Goal: Transaction & Acquisition: Purchase product/service

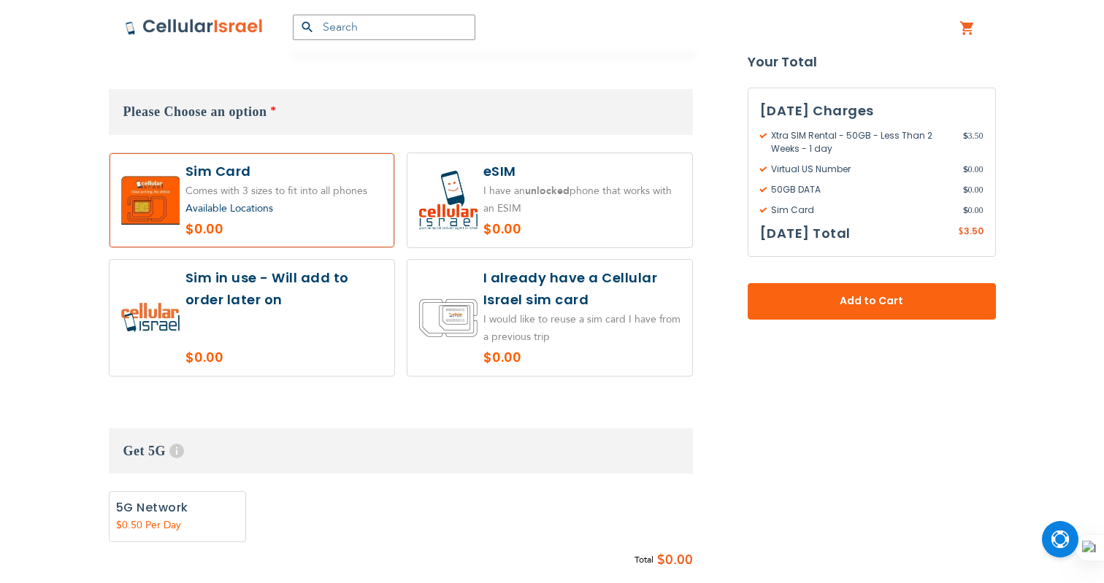
scroll to position [1022, 0]
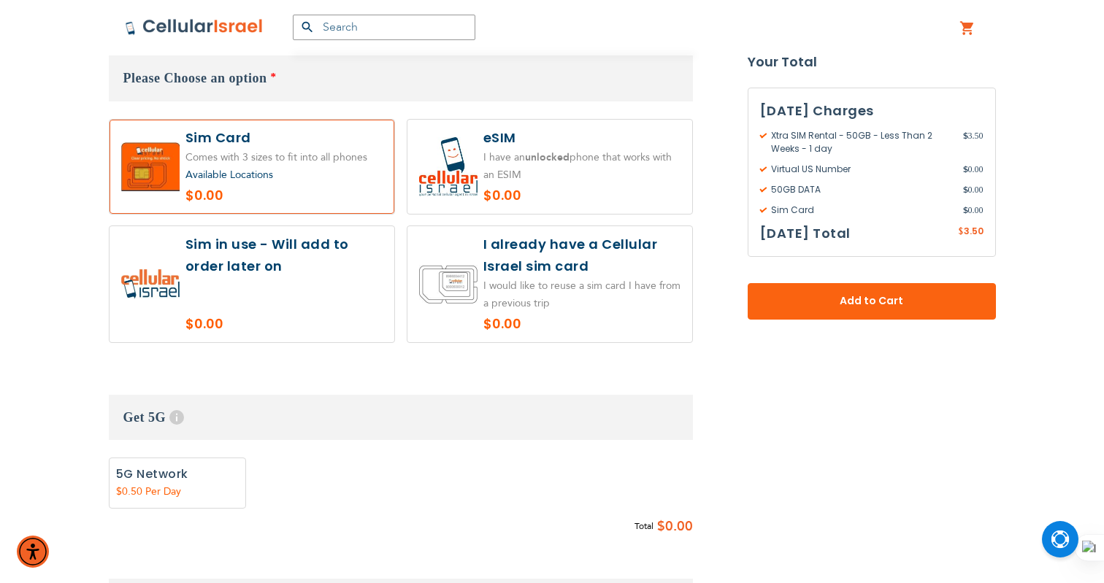
click at [261, 288] on label at bounding box center [251, 284] width 285 height 116
radio input "true"
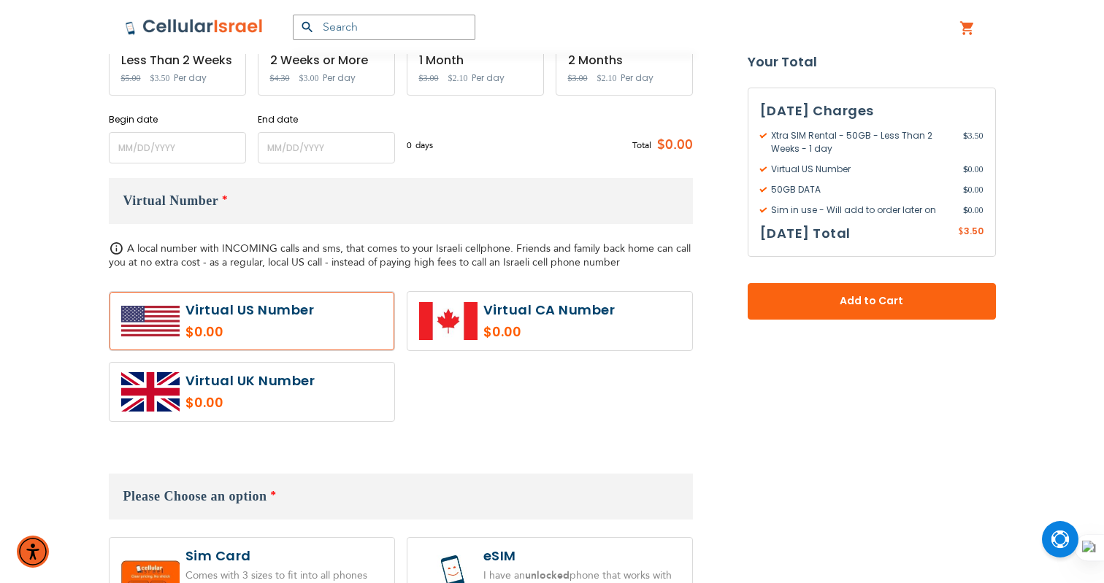
scroll to position [518, 0]
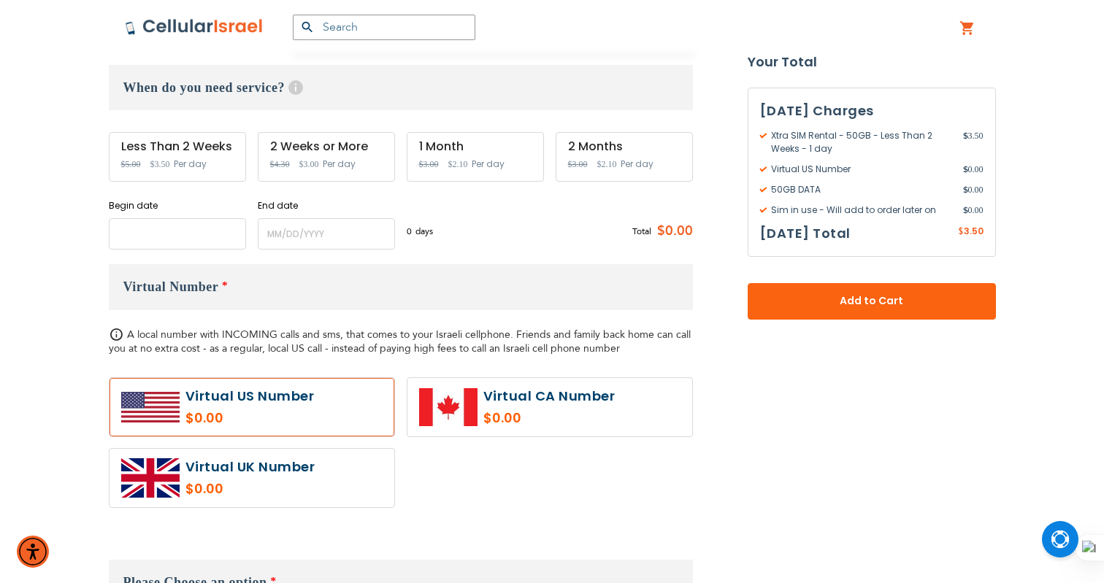
click at [179, 241] on input "name" at bounding box center [177, 233] width 137 height 31
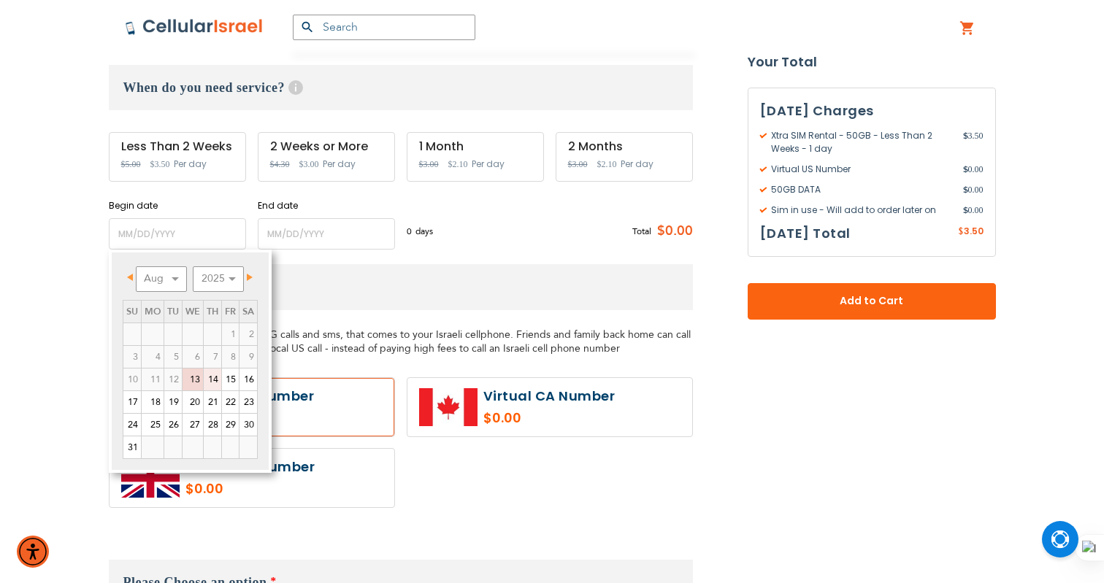
click at [216, 382] on link "14" at bounding box center [213, 380] width 18 height 22
type input "[DATE]"
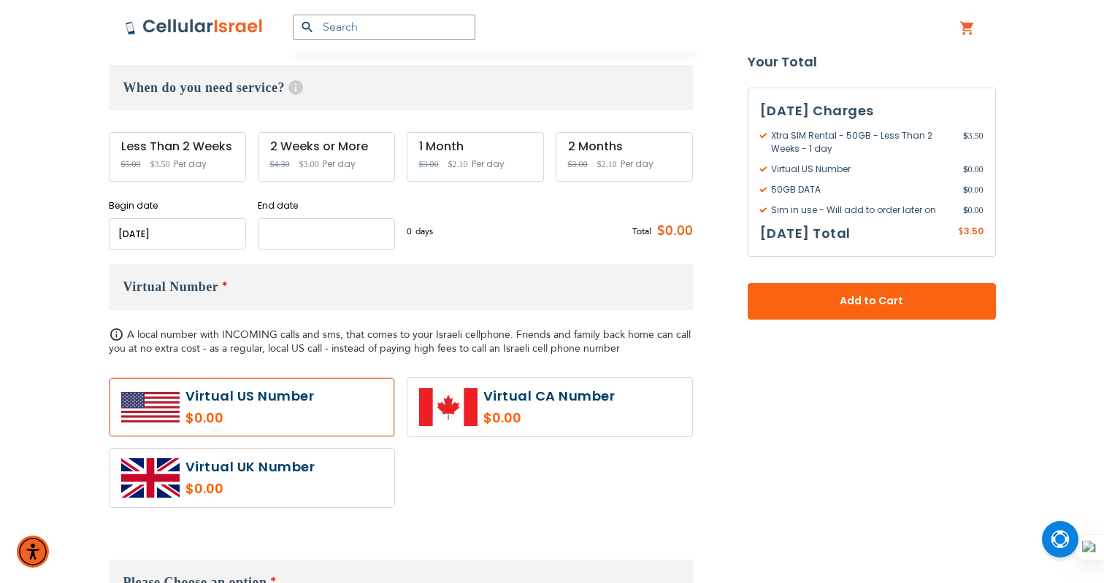
click at [323, 242] on input "name" at bounding box center [326, 233] width 137 height 31
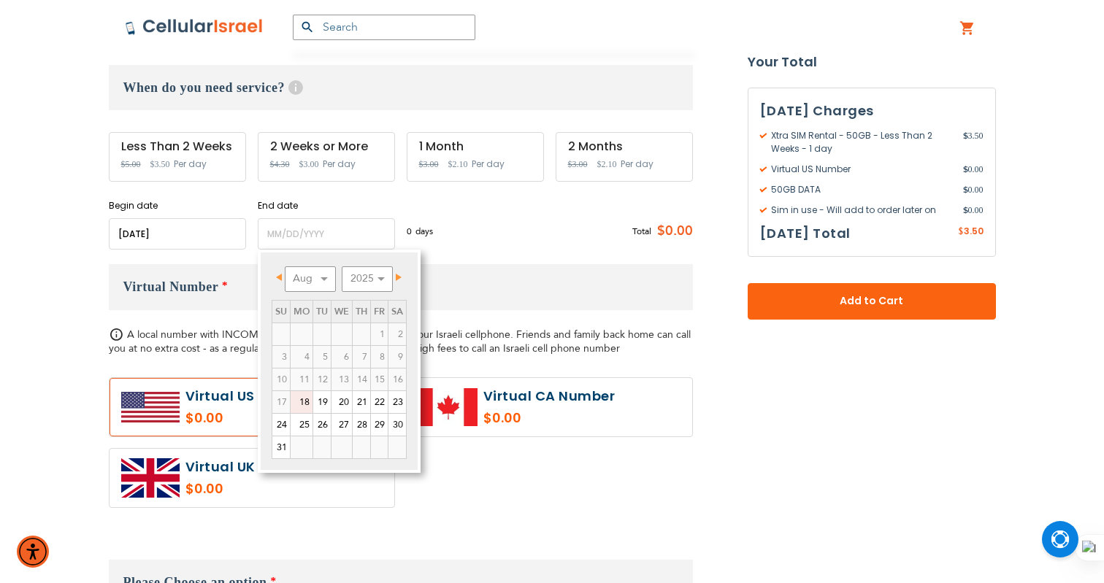
click at [307, 409] on link "18" at bounding box center [302, 402] width 22 height 22
type input "[DATE]"
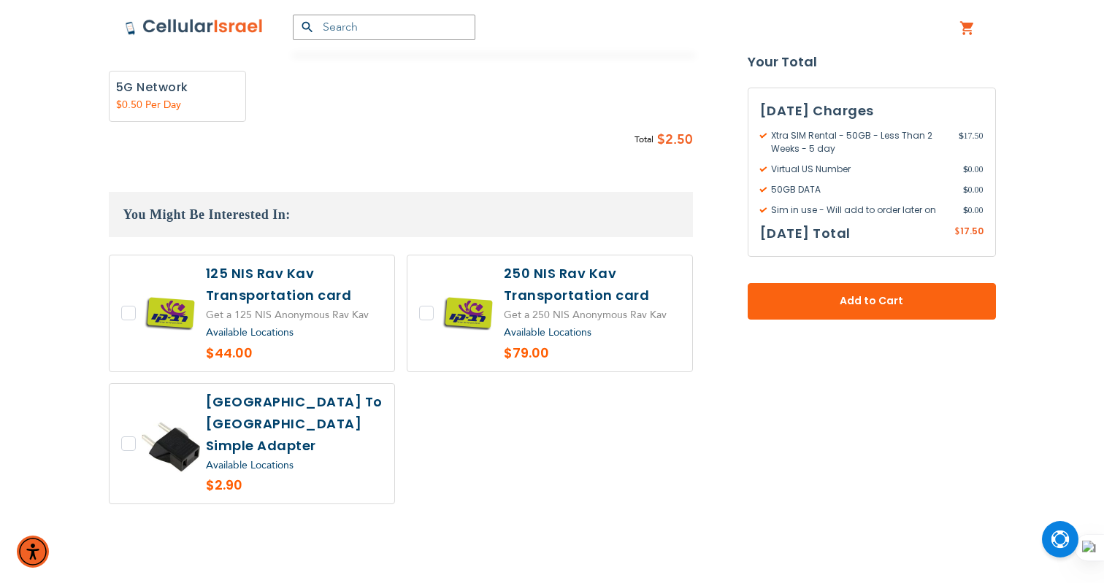
scroll to position [1424, 0]
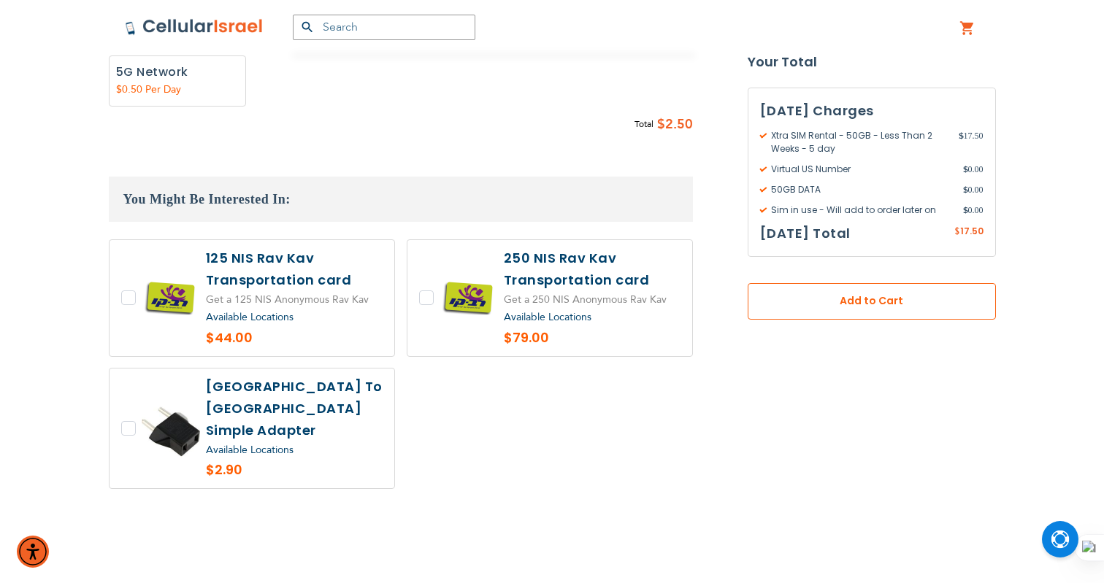
click at [889, 291] on button "Add to Cart" at bounding box center [871, 301] width 248 height 36
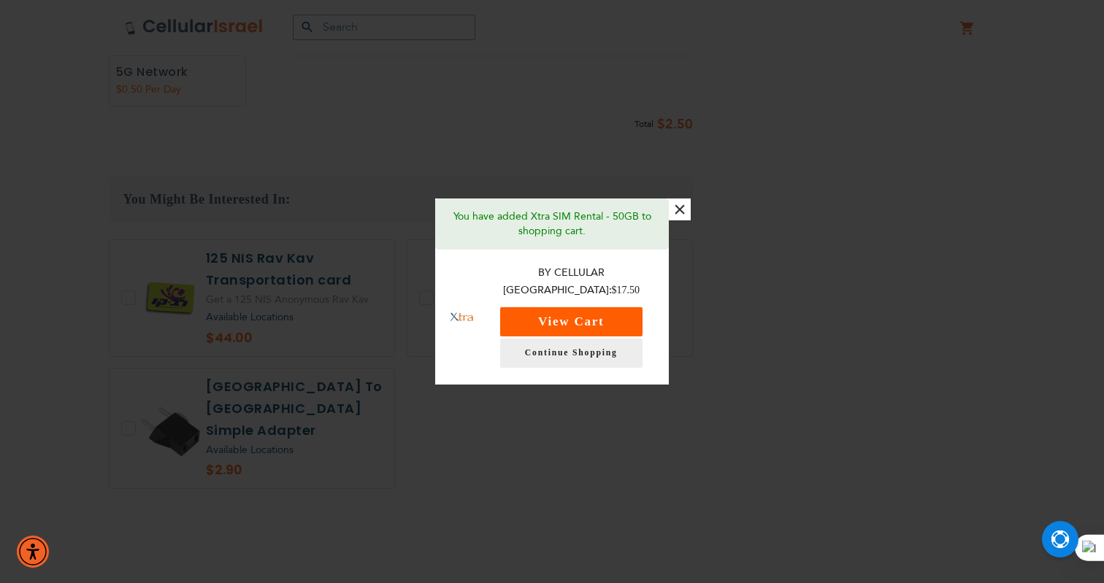
click at [603, 309] on button "View Cart" at bounding box center [571, 321] width 142 height 29
